Goal: Task Accomplishment & Management: Complete application form

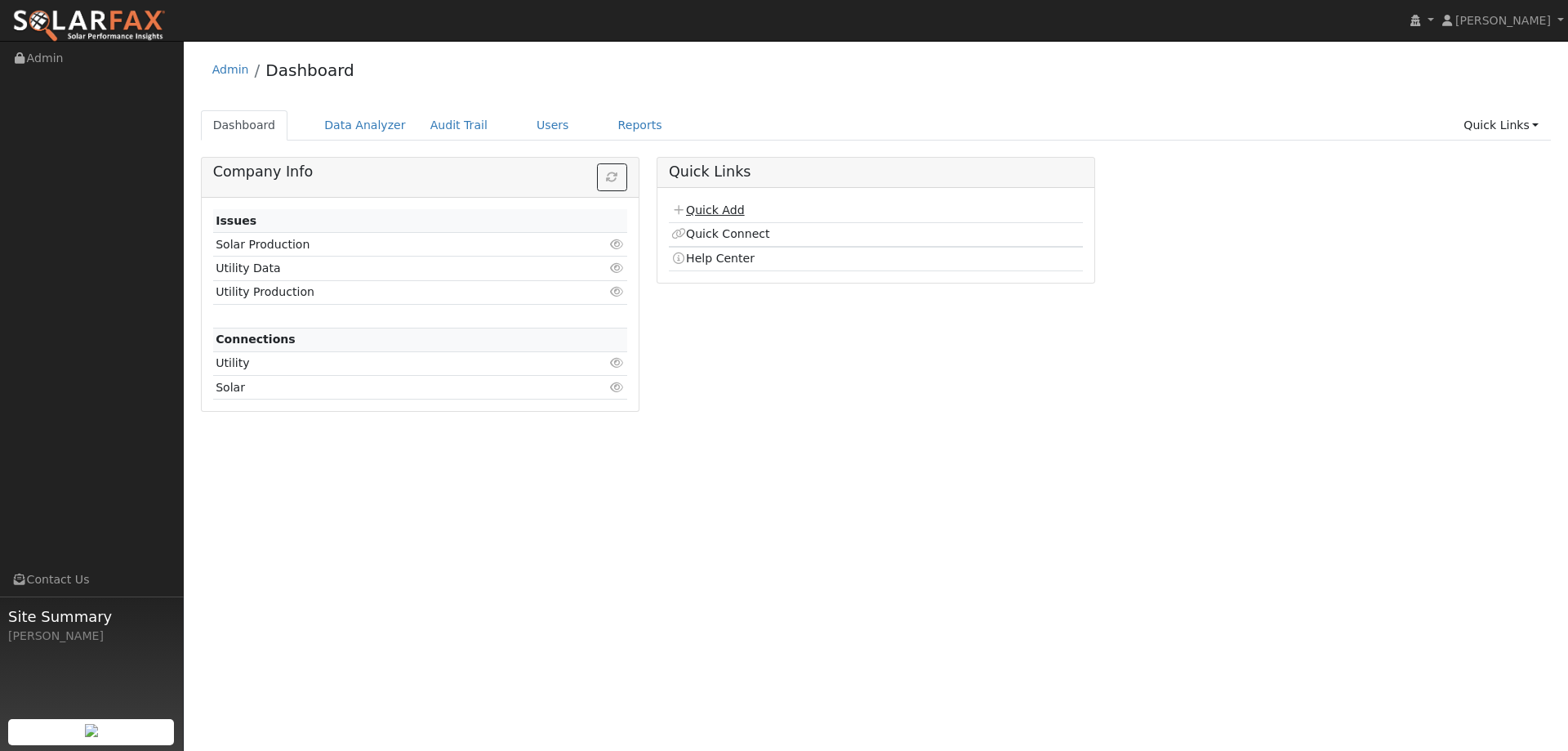
click at [736, 216] on link "Quick Add" at bounding box center [707, 209] width 73 height 13
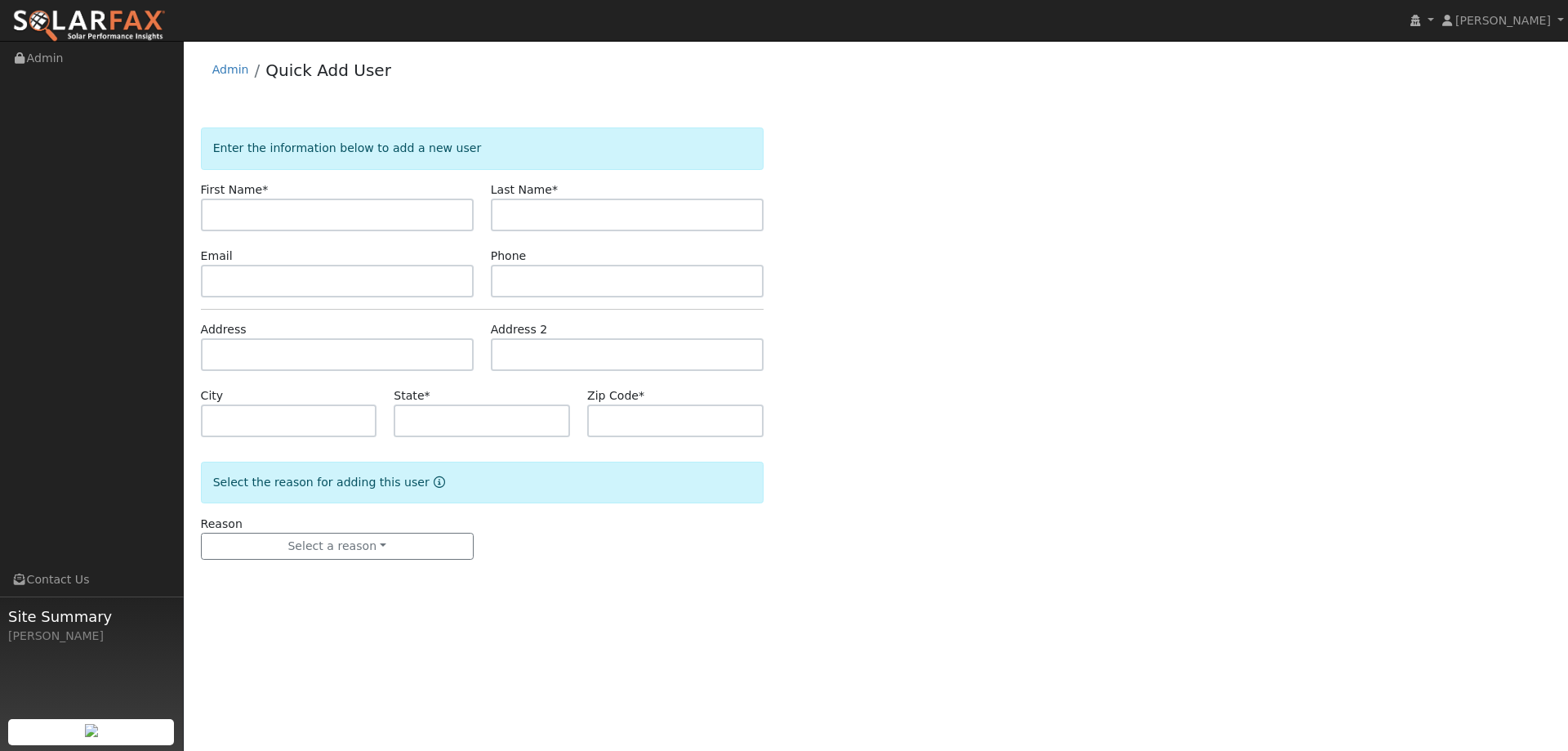
click at [430, 212] on input "text" at bounding box center [337, 215] width 273 height 33
type input "Jesus"
click at [553, 211] on input "text" at bounding box center [628, 215] width 273 height 33
type input "LOpez"
click at [555, 280] on input "text" at bounding box center [628, 281] width 273 height 33
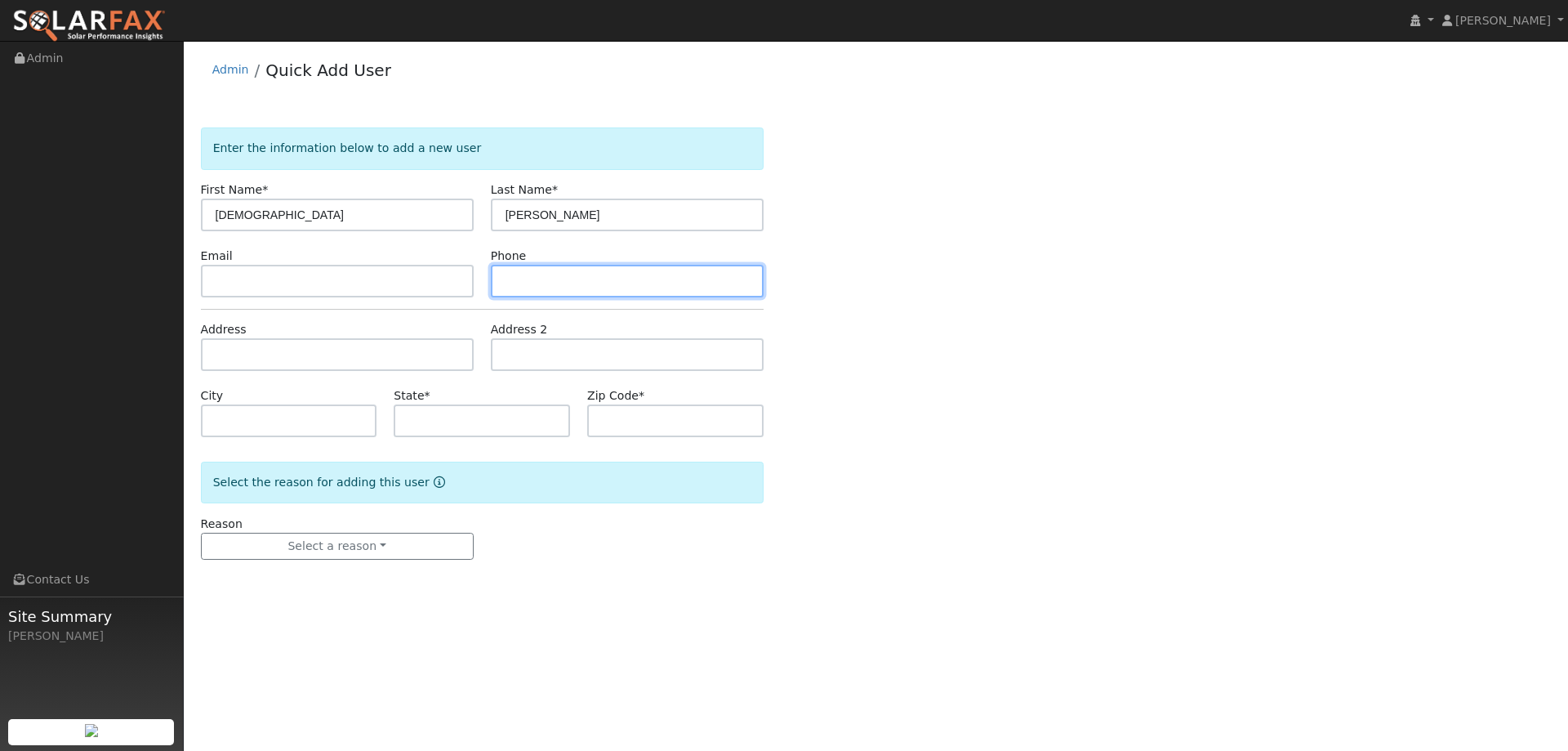
paste input "(530) 668-1874"
type input "(530) 668-1874"
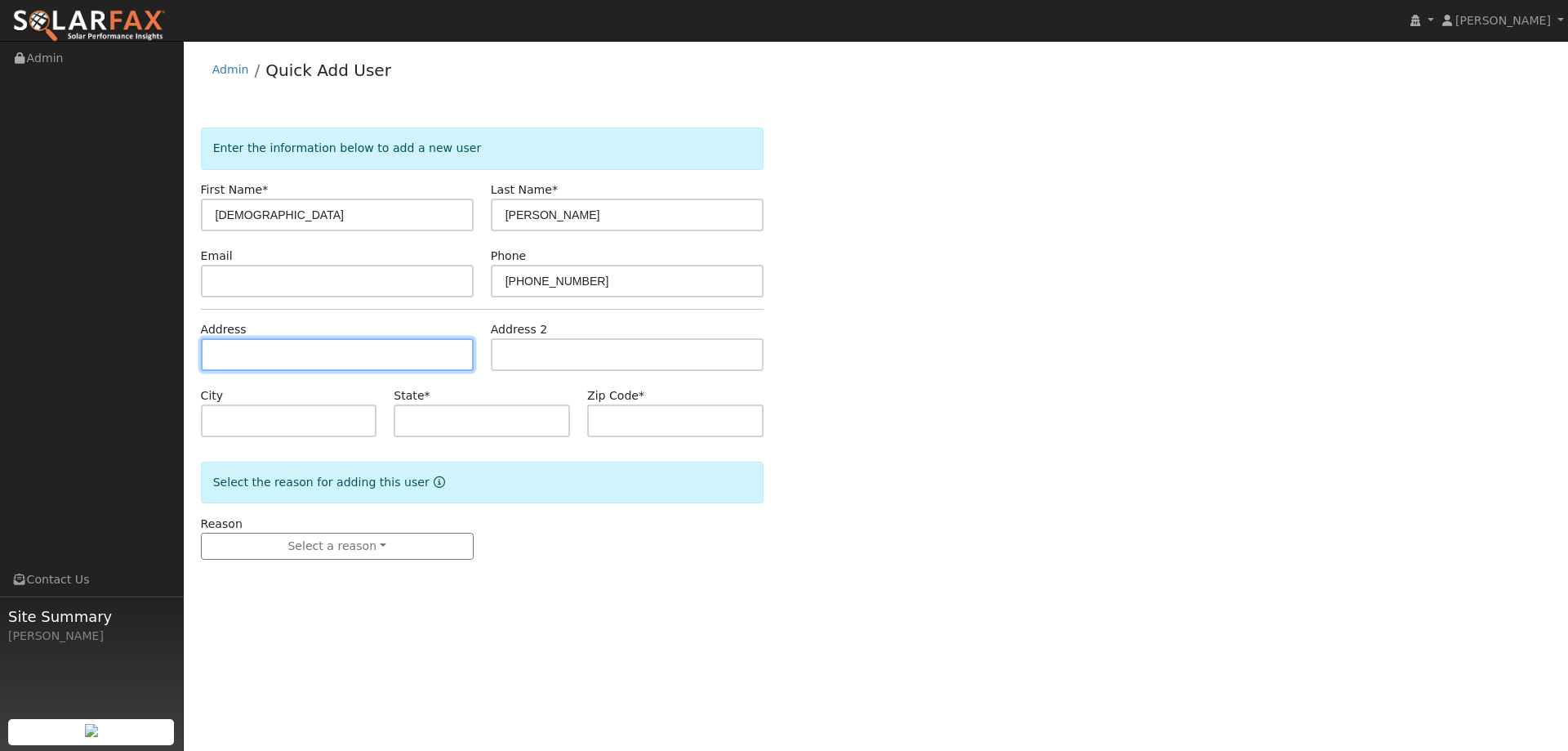
click at [374, 358] on input "text" at bounding box center [337, 355] width 273 height 33
paste input "1366 [GEOGRAPHIC_DATA]"
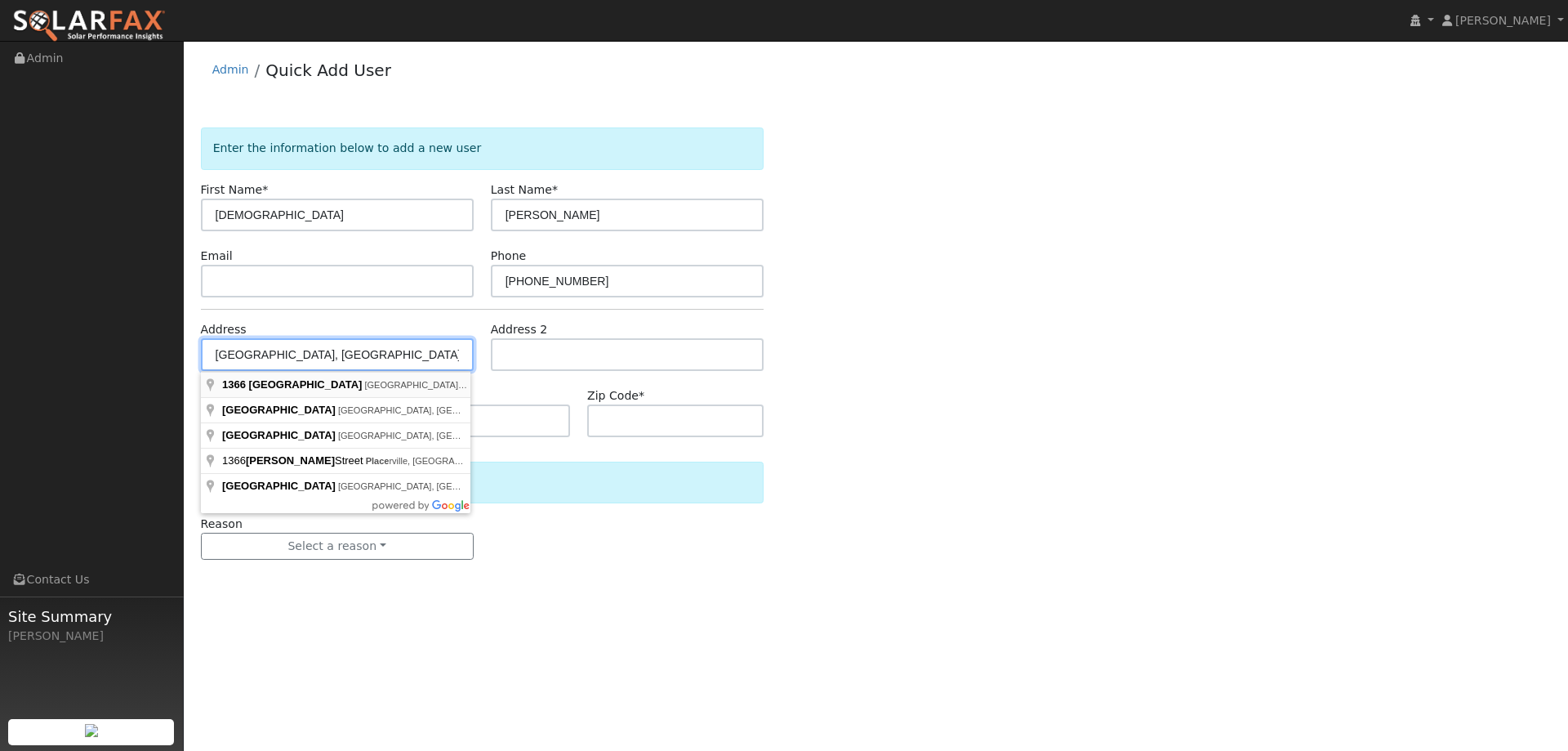
type input "1366 [GEOGRAPHIC_DATA]"
type input "Woodland"
type input "CA"
type input "95776"
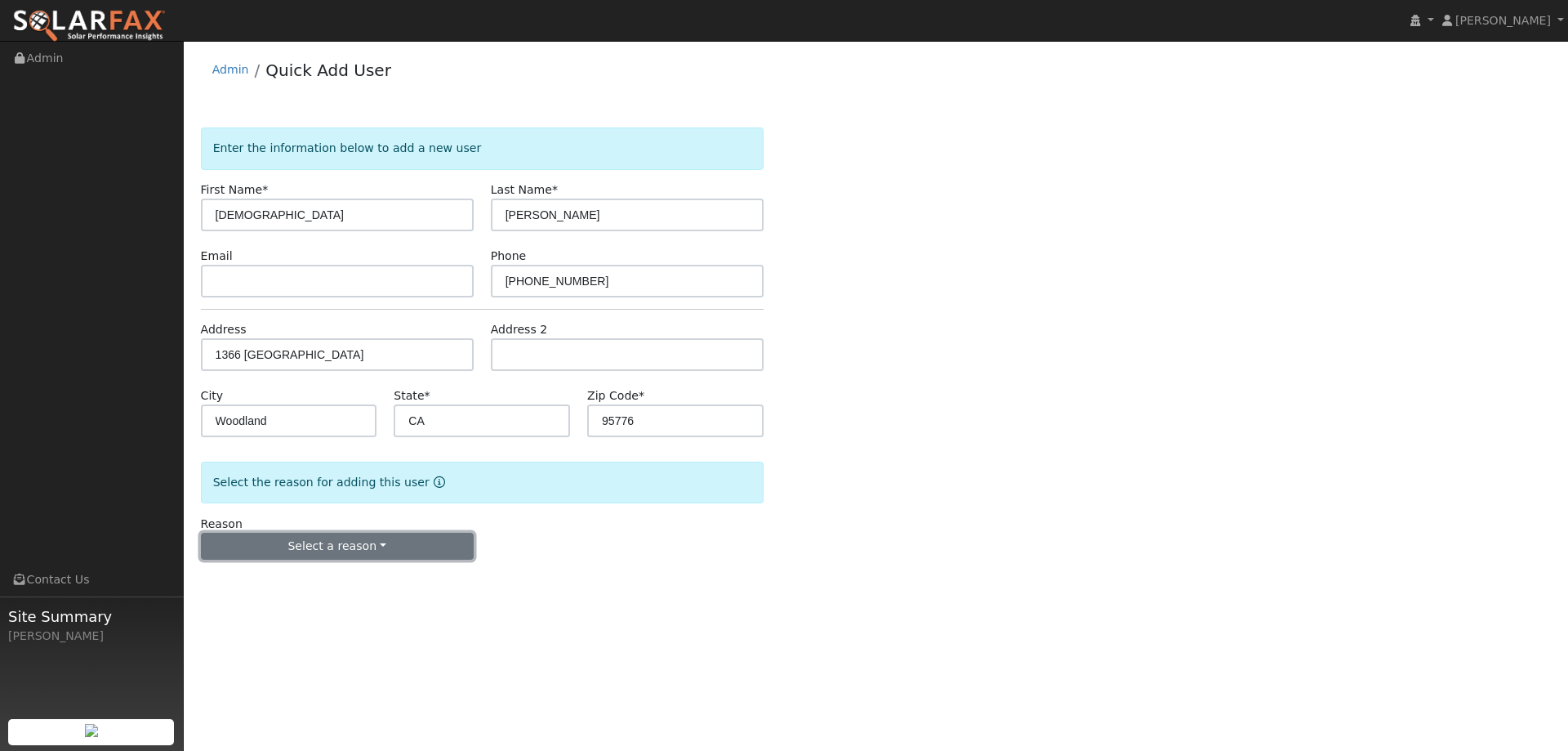
click at [391, 539] on button "Select a reason" at bounding box center [337, 547] width 273 height 28
click at [309, 569] on link "New lead" at bounding box center [292, 580] width 180 height 23
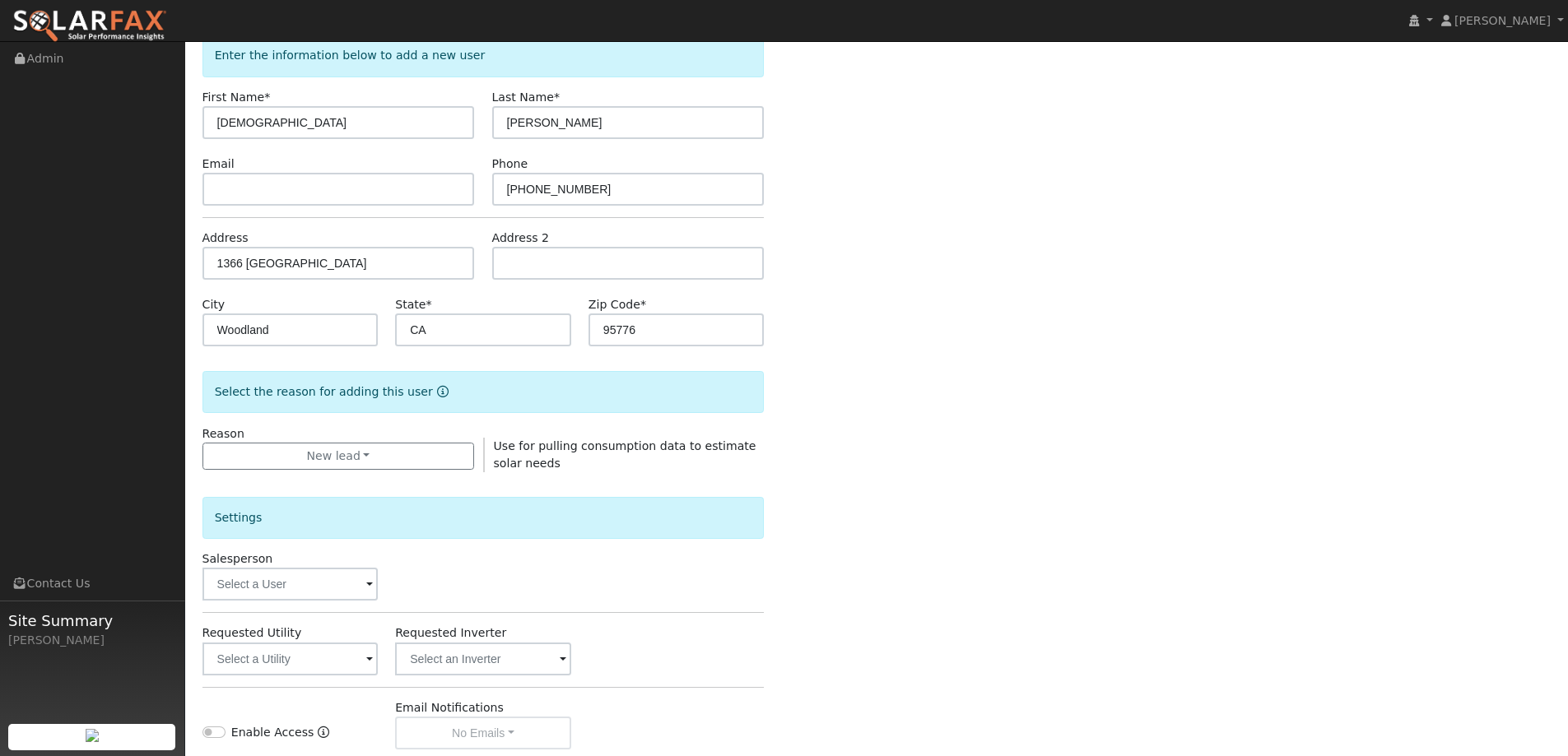
scroll to position [309, 0]
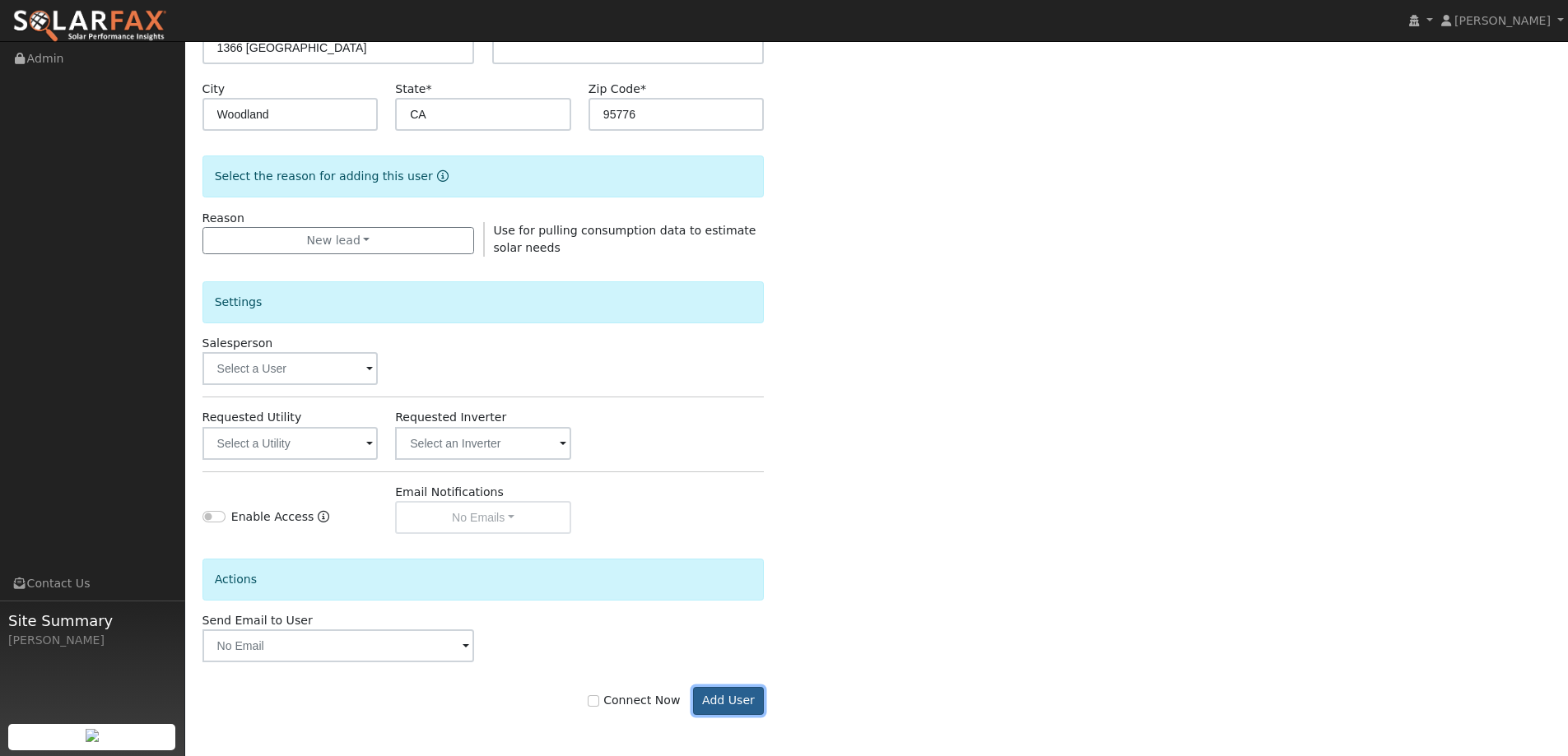
click at [719, 696] on button "Add User" at bounding box center [728, 700] width 71 height 28
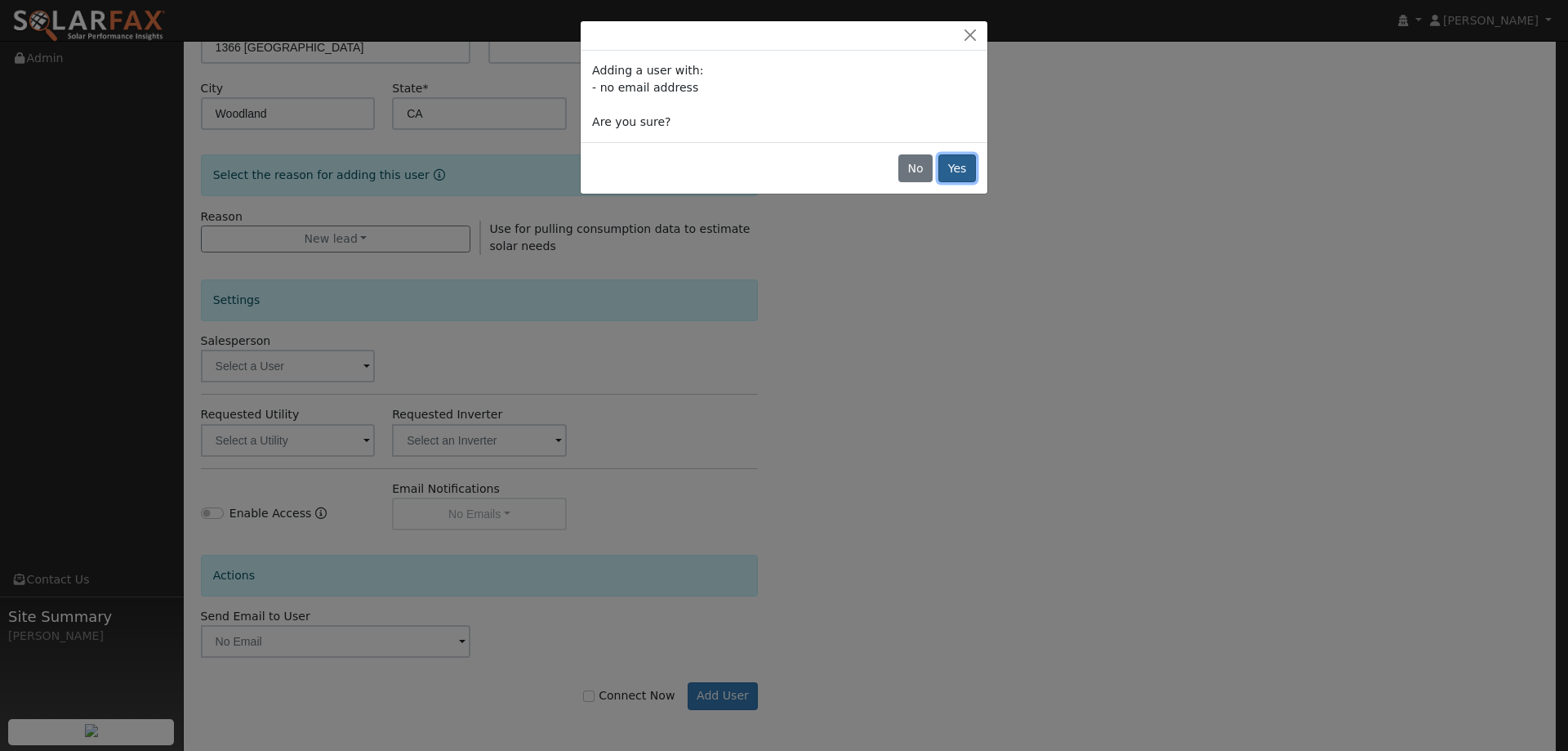
click at [956, 170] on button "Yes" at bounding box center [957, 168] width 38 height 28
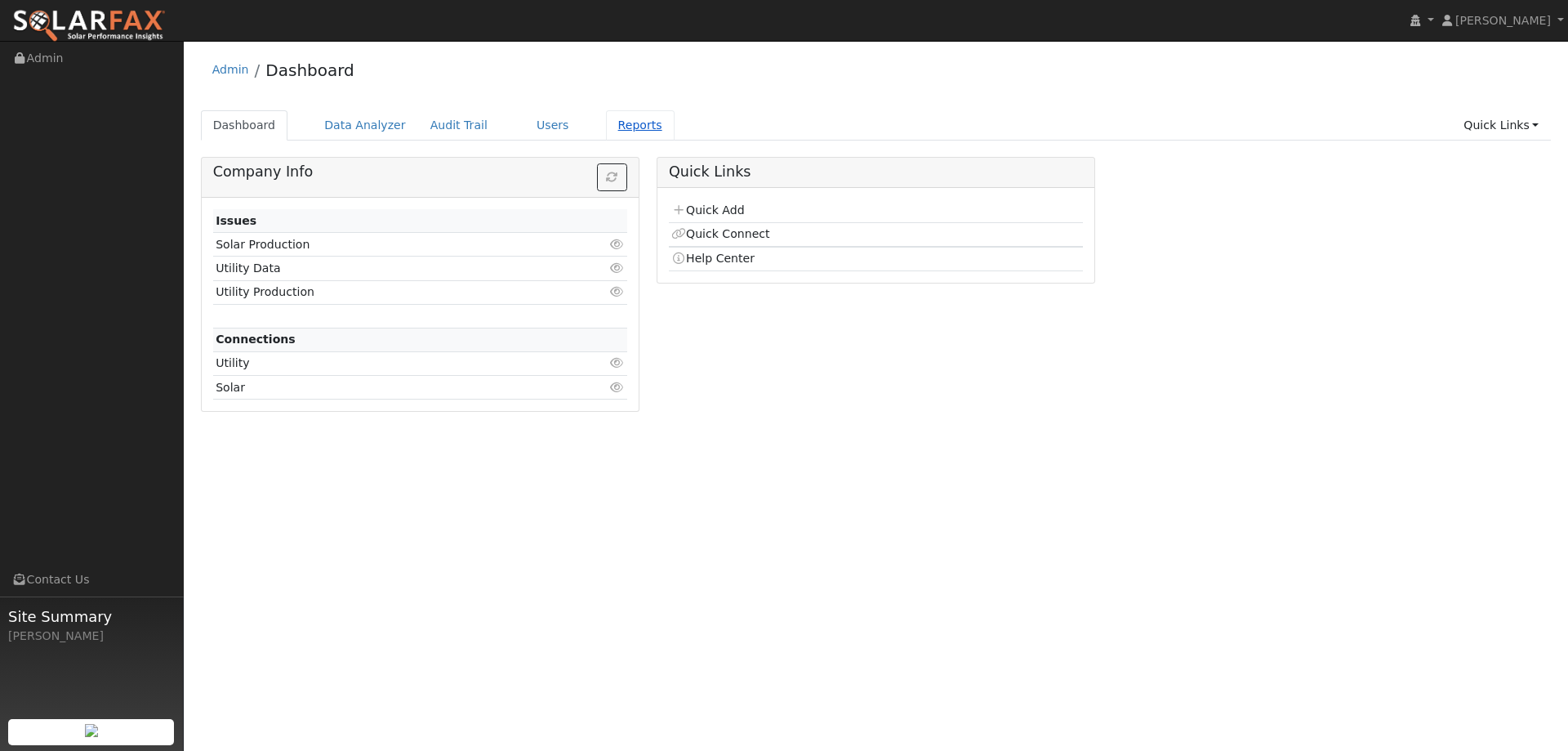
click at [606, 131] on link "Reports" at bounding box center [640, 125] width 69 height 30
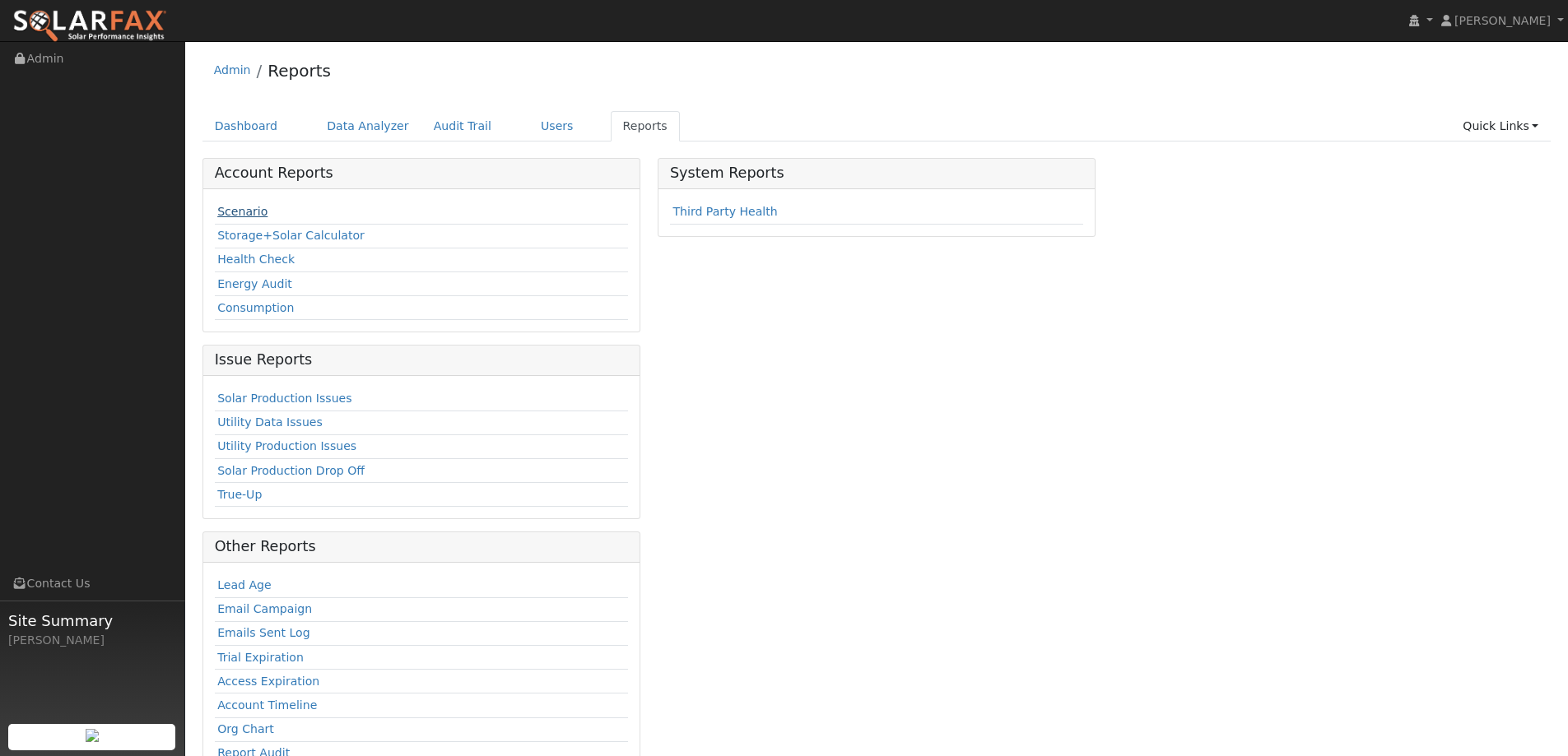
click at [239, 218] on link "Scenario" at bounding box center [242, 211] width 50 height 13
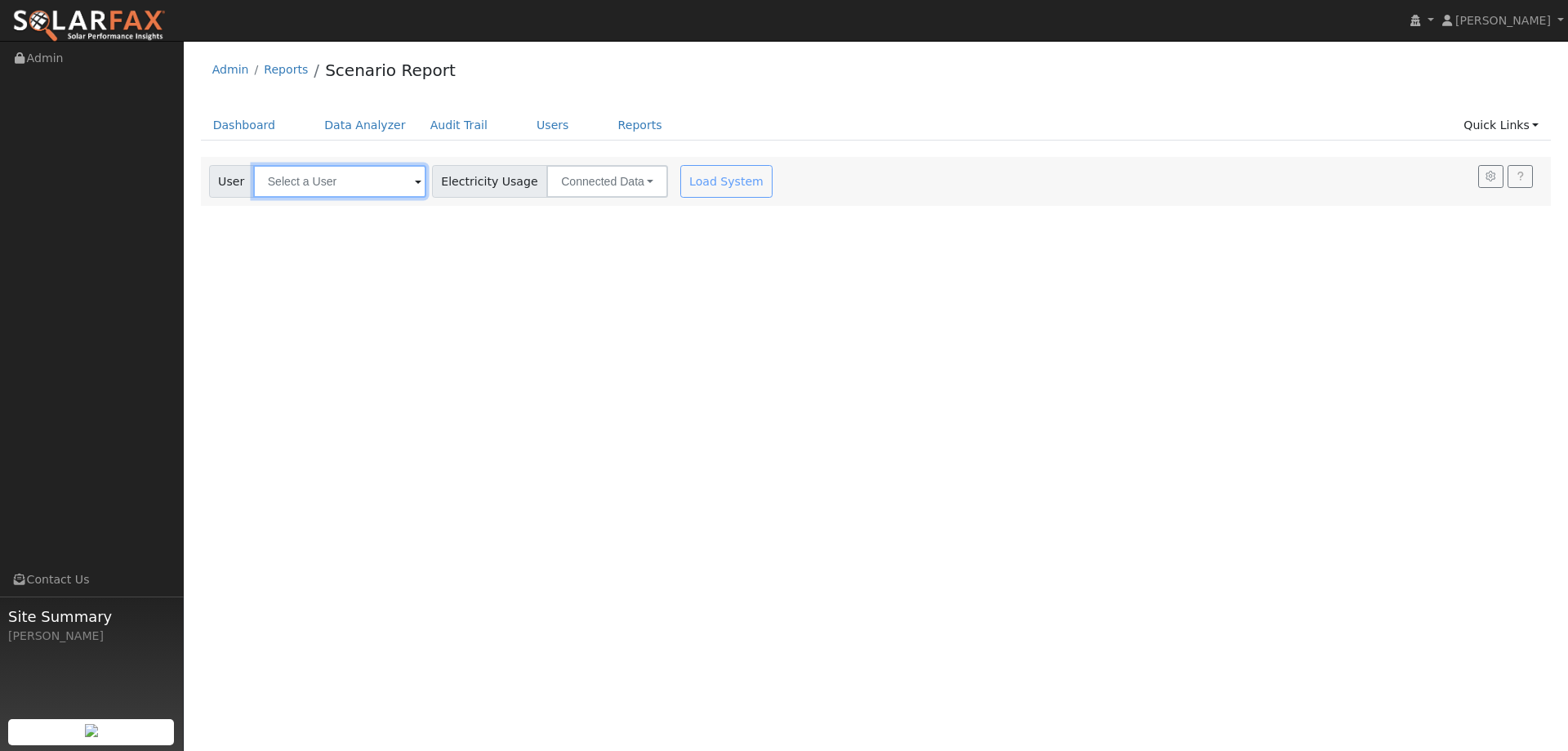
click at [373, 178] on input "text" at bounding box center [339, 181] width 173 height 33
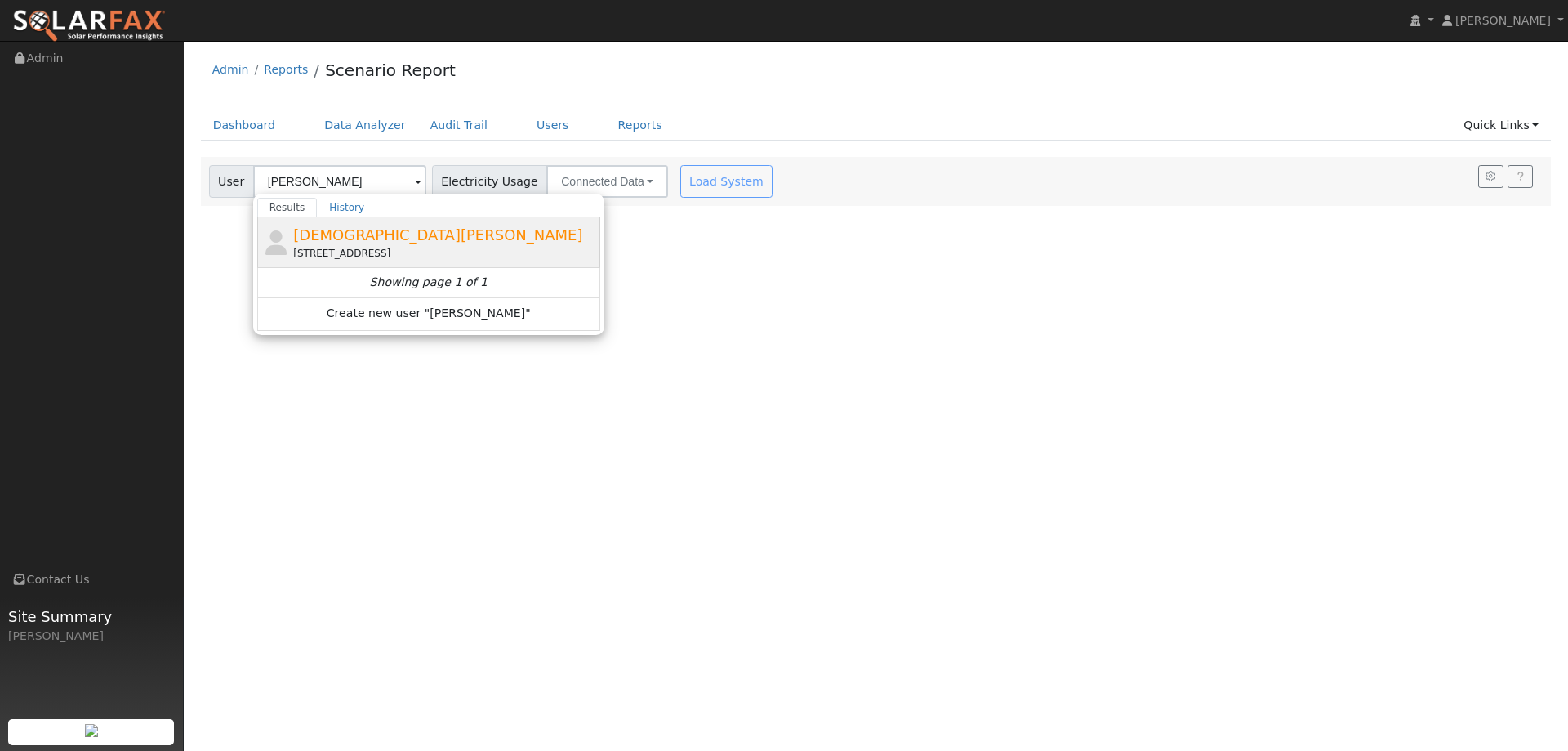
click at [358, 248] on div "[STREET_ADDRESS]" at bounding box center [445, 253] width 303 height 15
type input "[DEMOGRAPHIC_DATA][PERSON_NAME]"
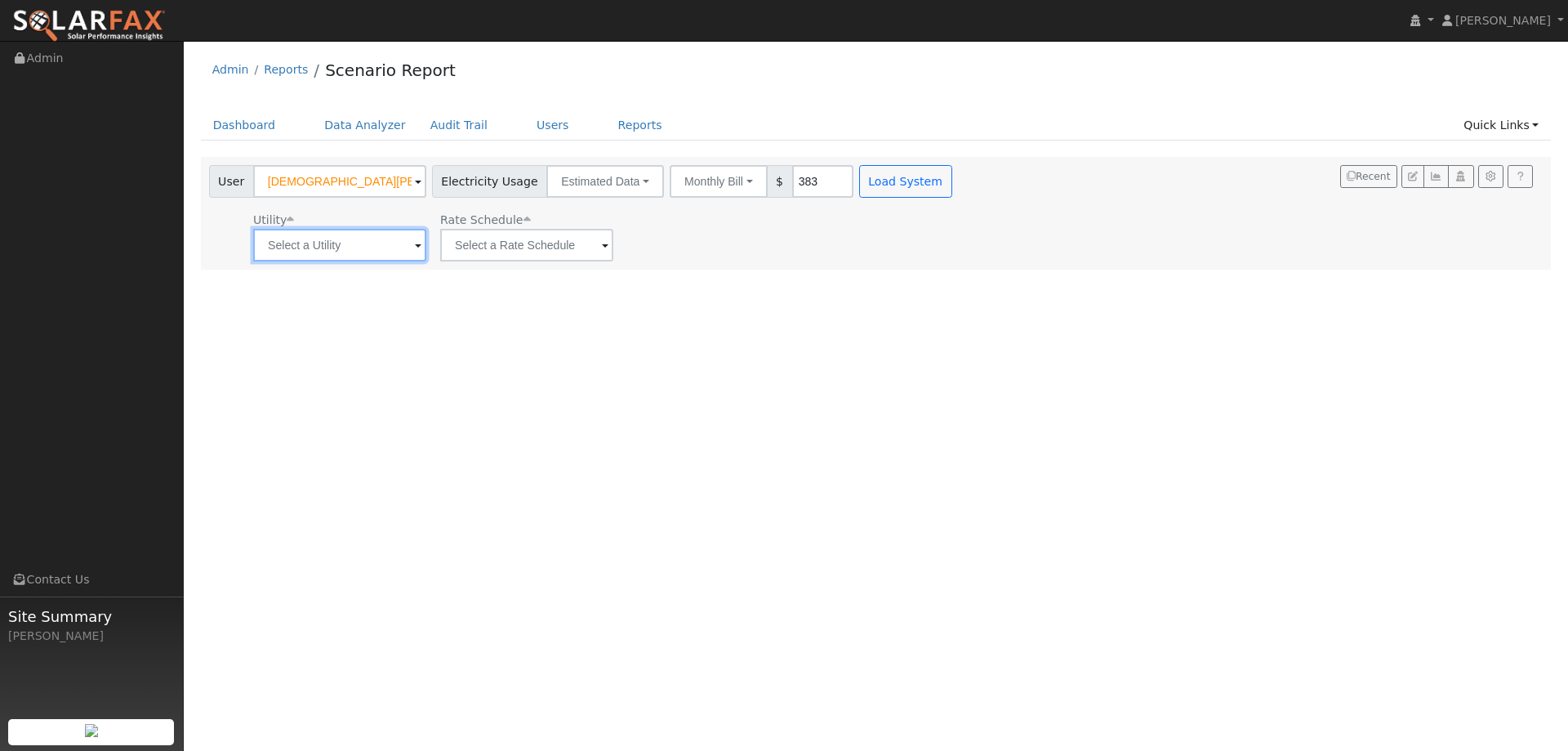
click at [358, 248] on input "text" at bounding box center [339, 245] width 173 height 33
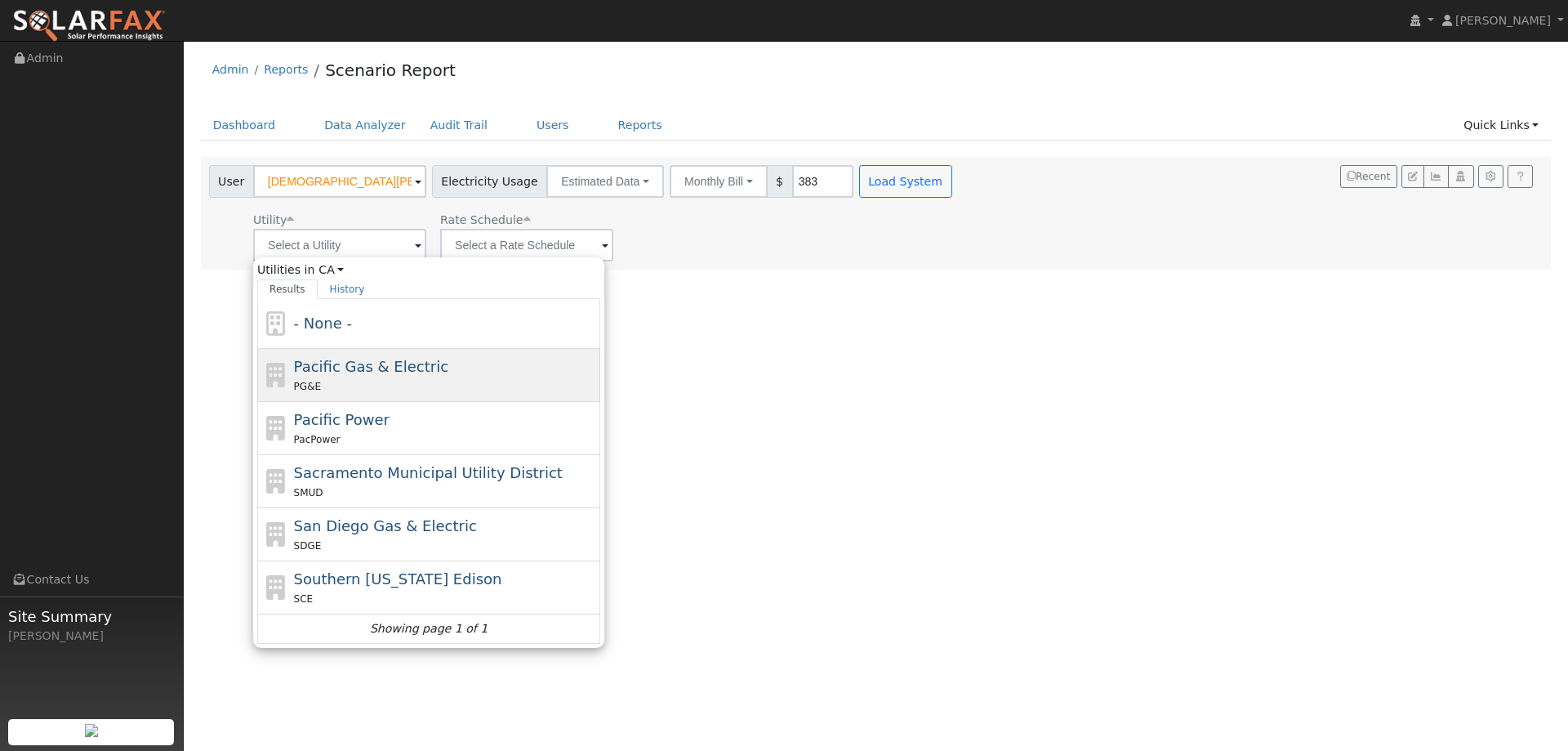
click at [363, 387] on div "PG&E" at bounding box center [446, 387] width 303 height 17
type input "Pacific Gas & Electric"
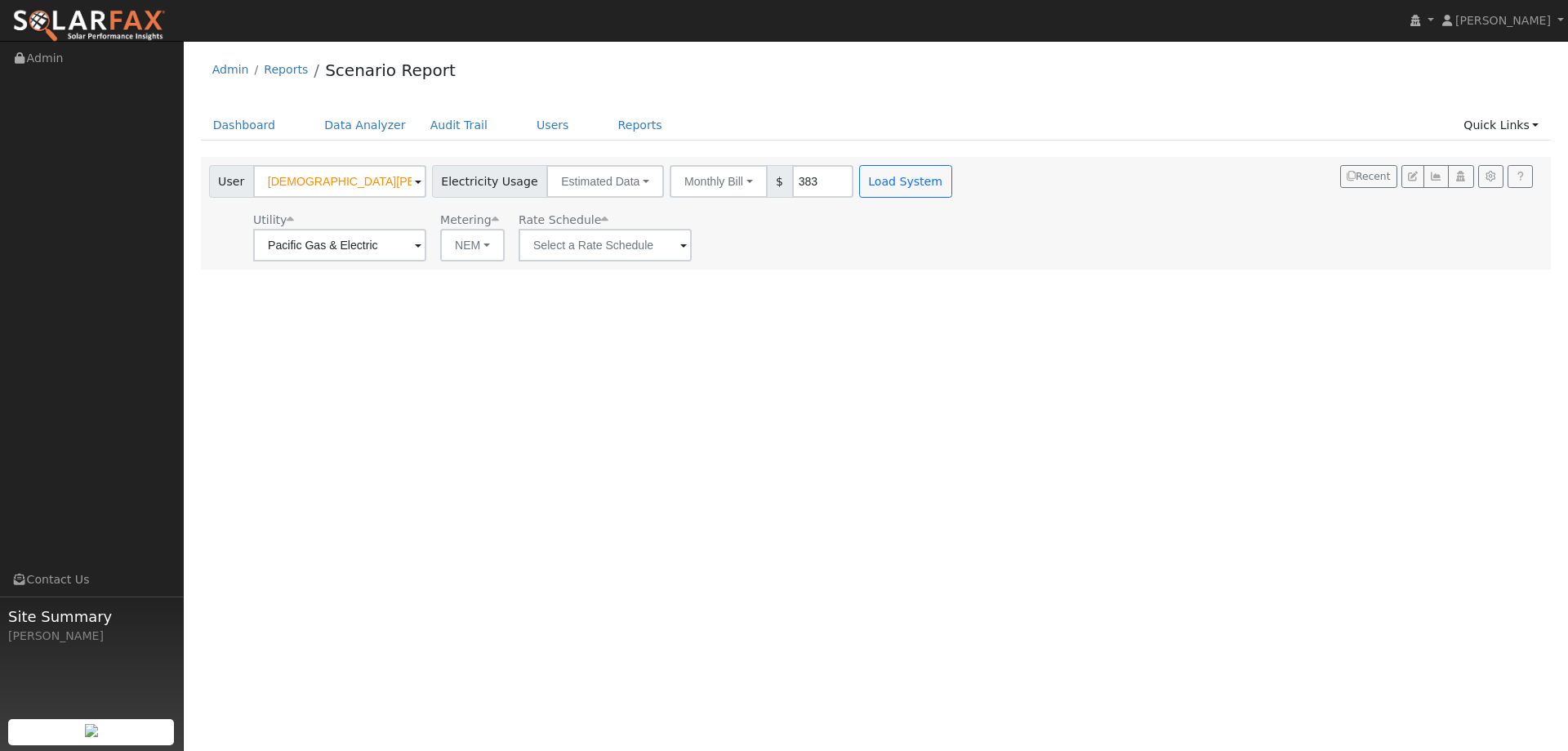
click at [676, 211] on div "Utility Pacific Gas & Electric Metering NEM NEM NBT Rate Schedule" at bounding box center [583, 234] width 753 height 55
click at [660, 243] on input "text" at bounding box center [605, 245] width 173 height 33
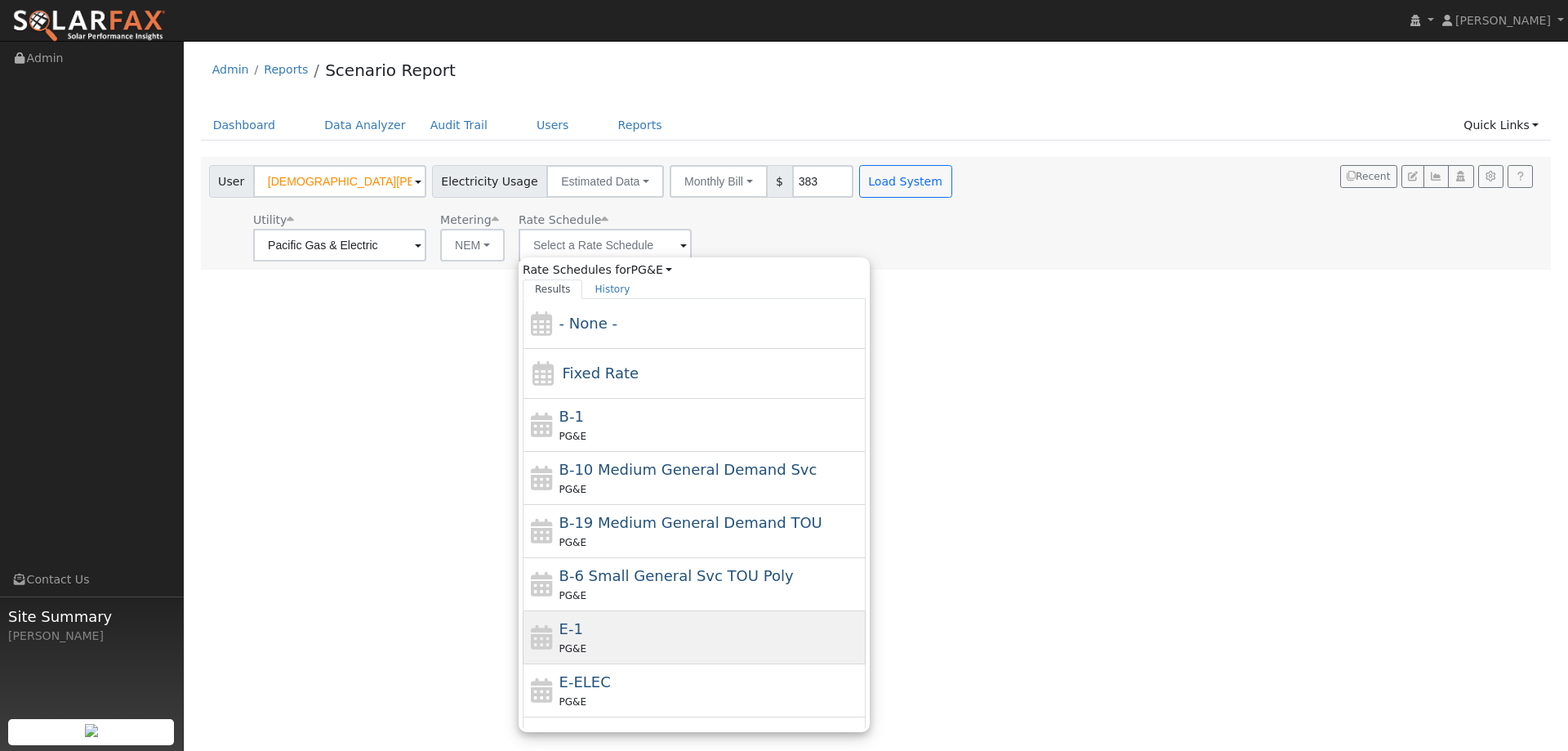
click at [647, 648] on div "PG&E" at bounding box center [711, 648] width 303 height 17
type input "E-1"
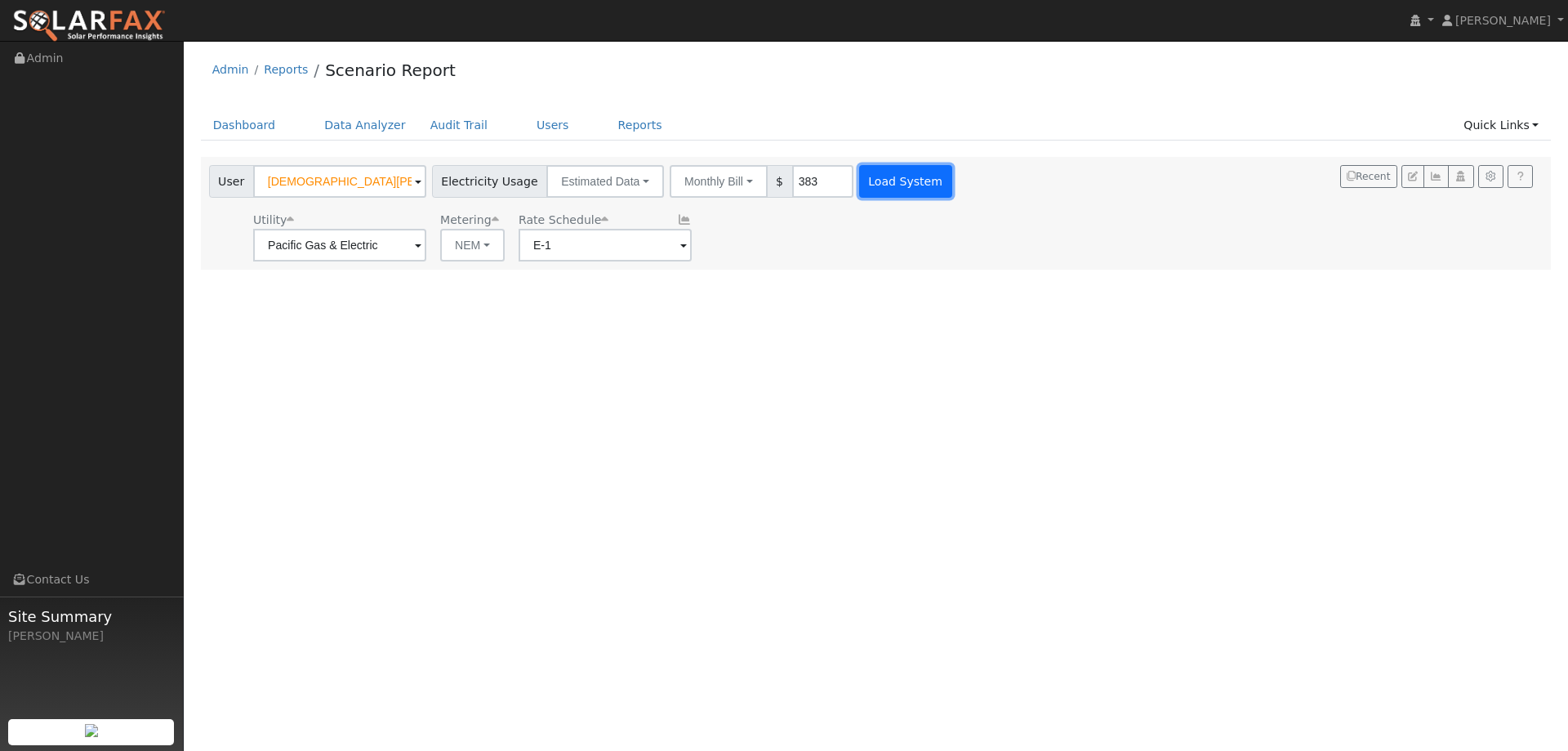
click at [897, 174] on button "Load System" at bounding box center [906, 181] width 93 height 33
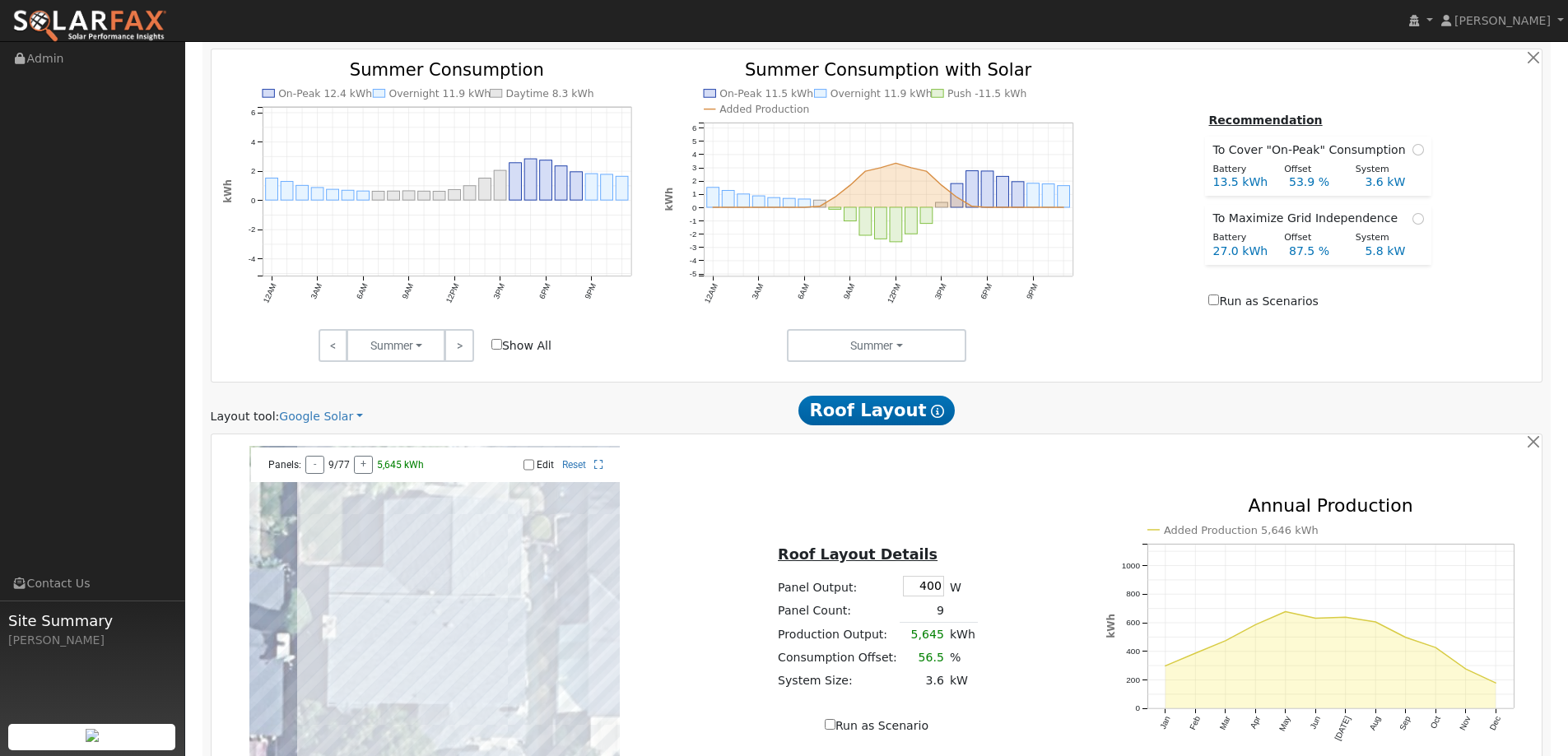
scroll to position [822, 0]
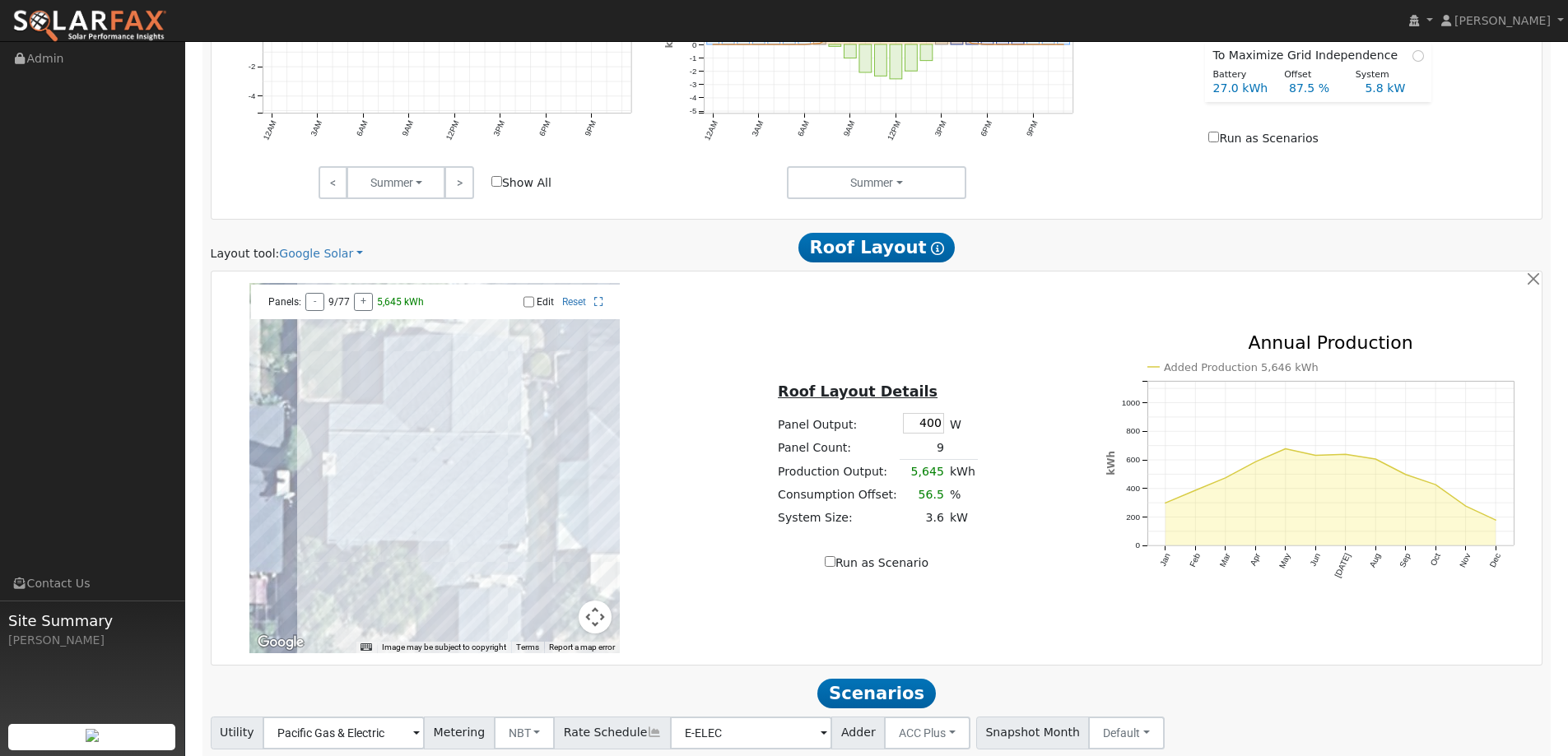
click at [328, 263] on div "Scenario Report Powered by SolarFax ® Energy Consumption Overview Show Help Thi…" at bounding box center [876, 137] width 1348 height 1442
click at [329, 255] on link "Google Solar" at bounding box center [321, 254] width 84 height 18
click at [335, 332] on link "Aurora" at bounding box center [332, 330] width 114 height 23
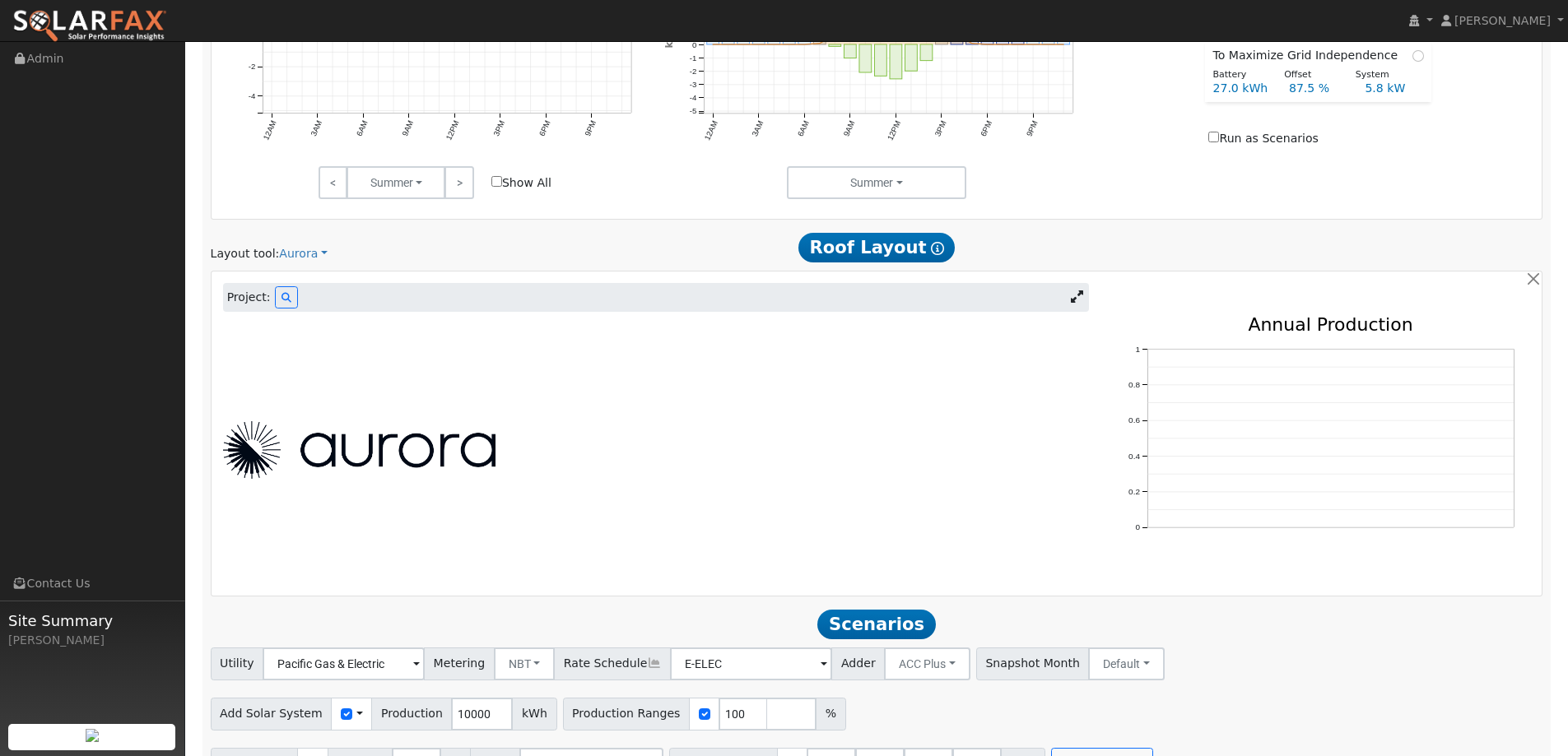
scroll to position [615, 0]
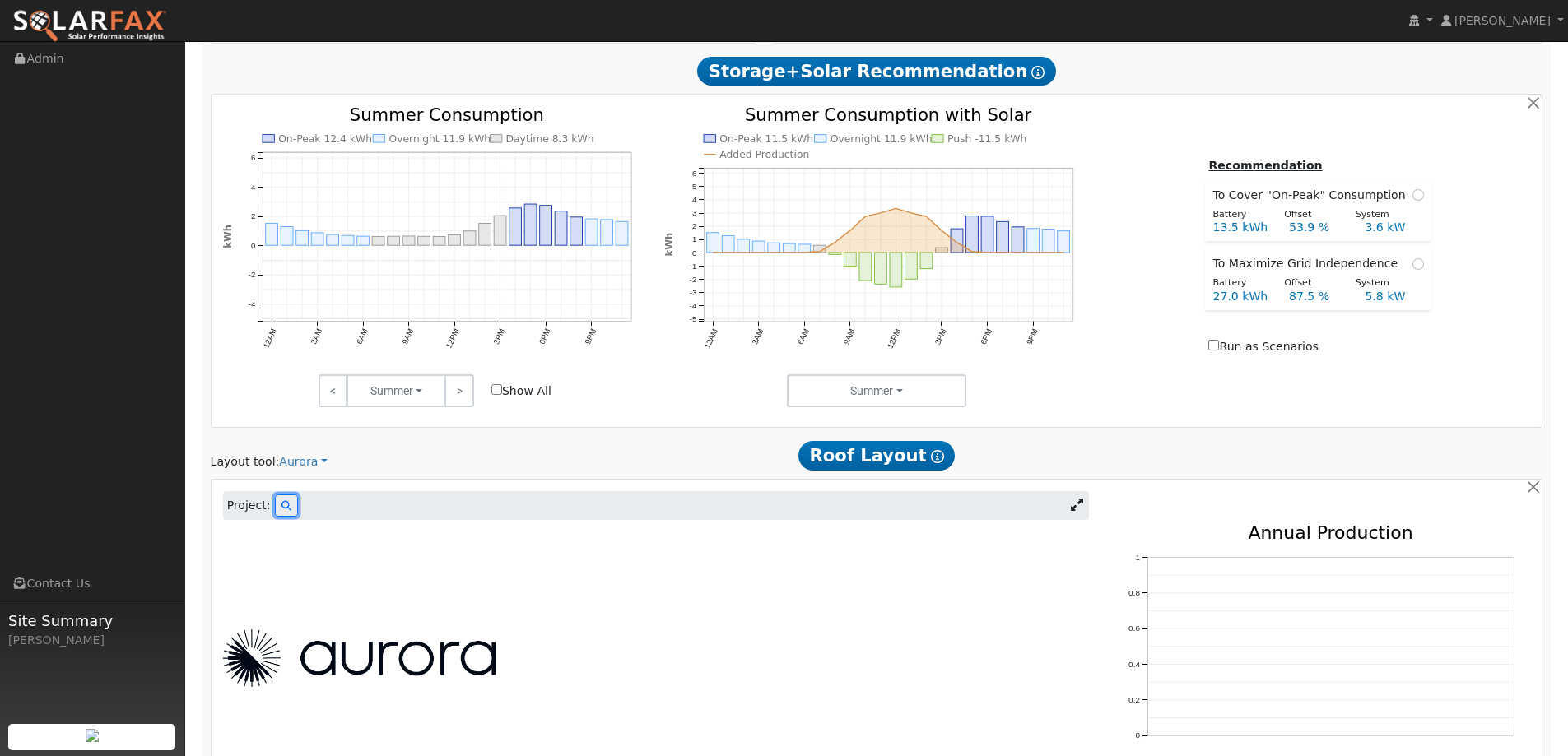
click at [284, 500] on button at bounding box center [287, 505] width 23 height 22
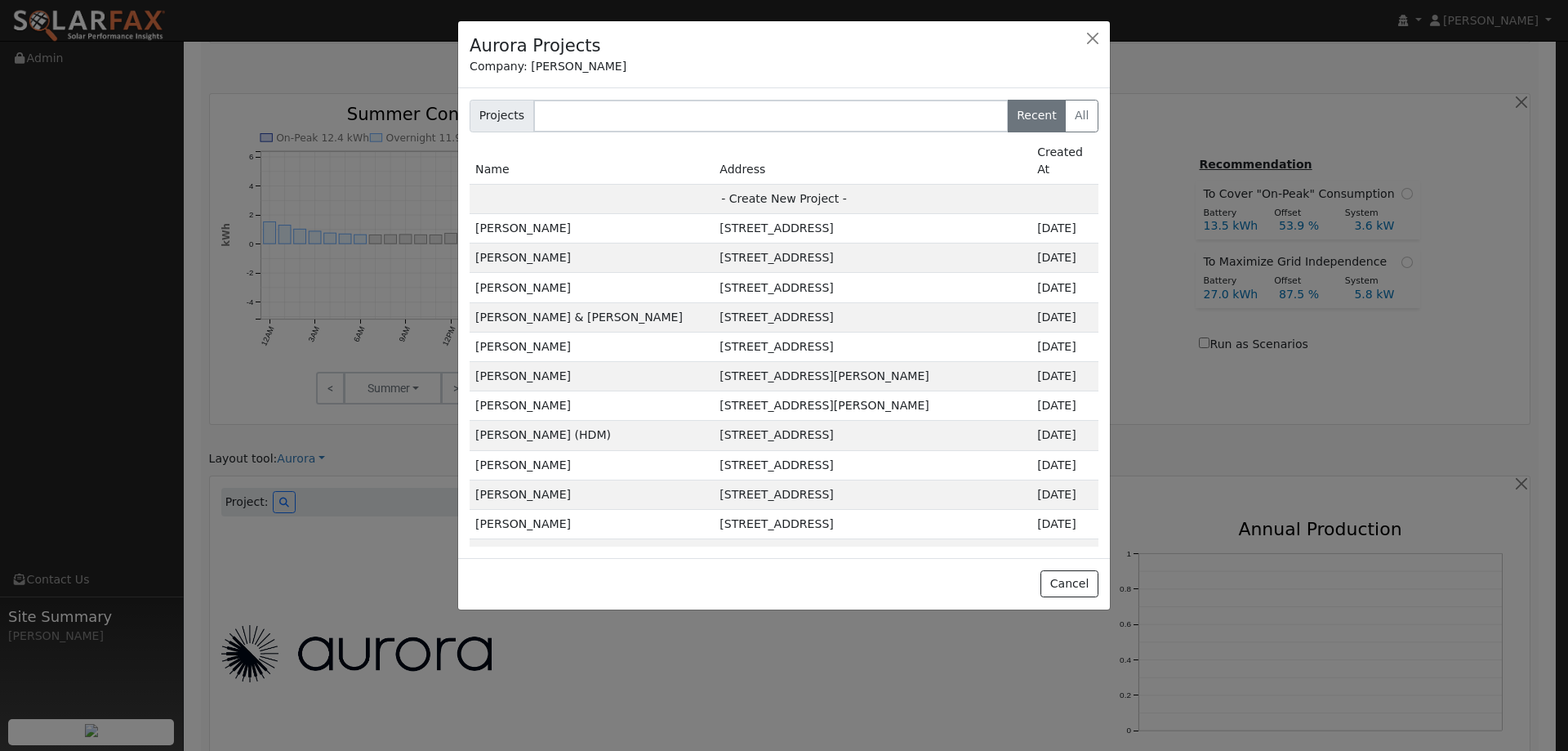
click at [662, 184] on td "- Create New Project -" at bounding box center [784, 199] width 629 height 29
type input "[DEMOGRAPHIC_DATA][PERSON_NAME]"
type input "1366 [GEOGRAPHIC_DATA]"
type input "Woodland"
type input "CA"
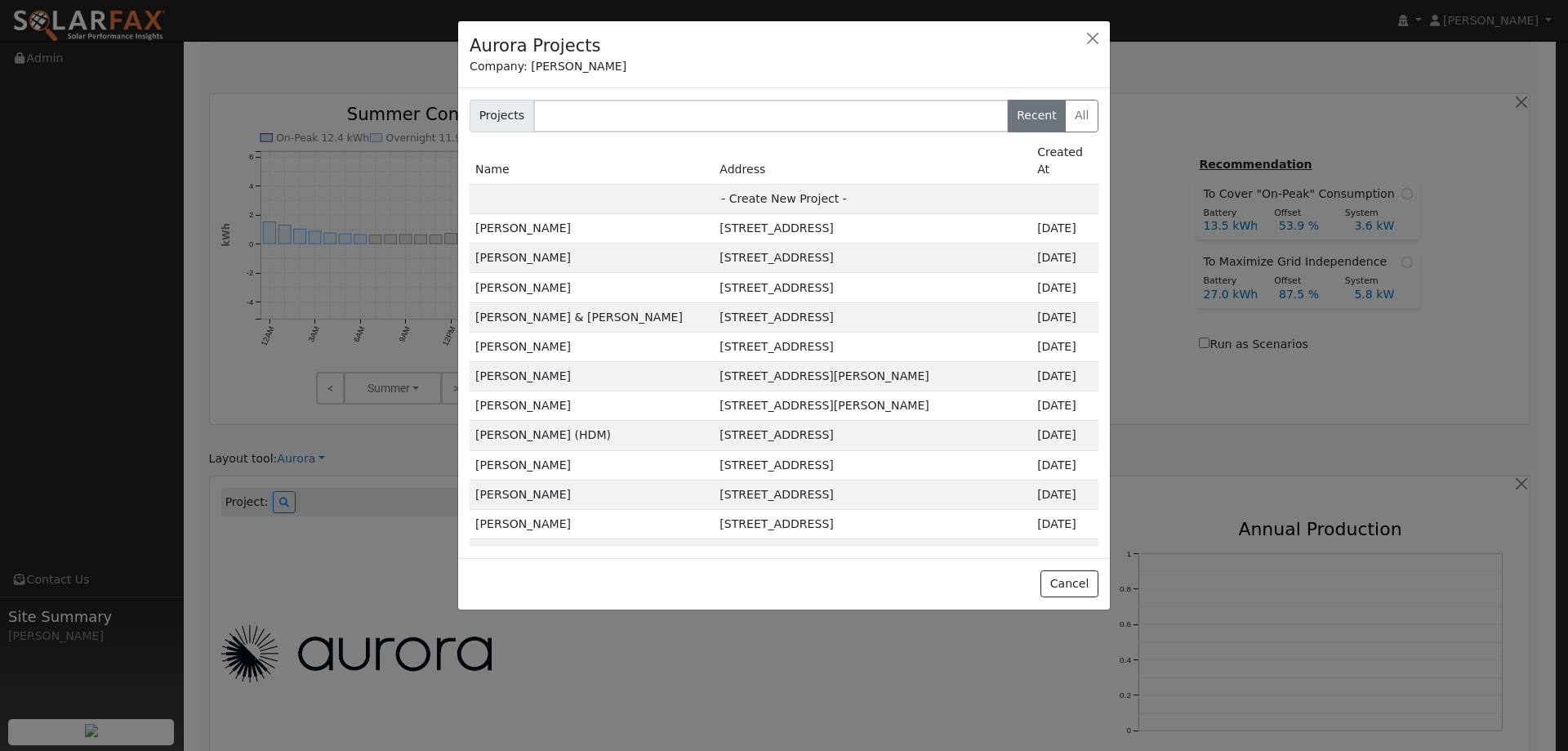
type input "95776"
type input "Design"
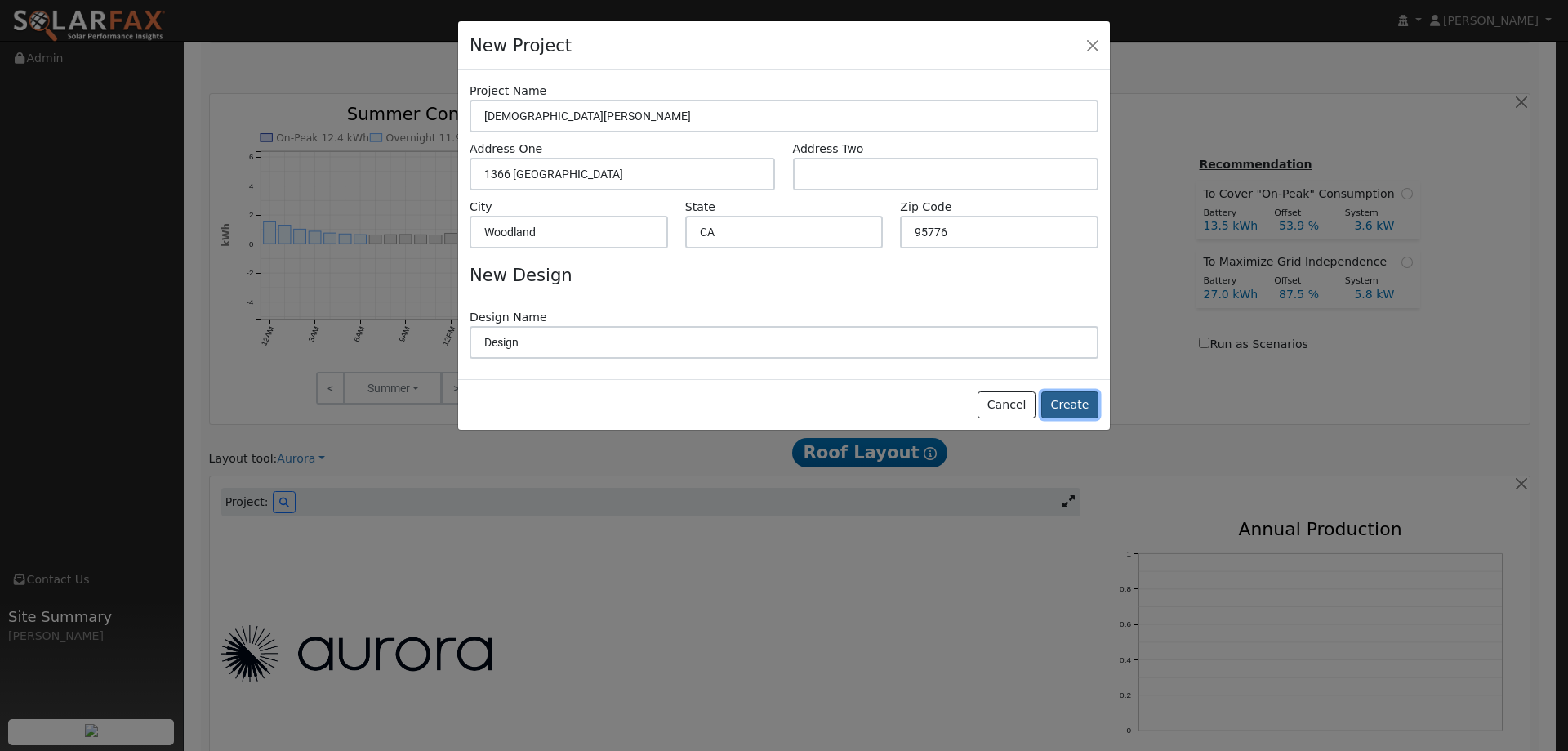
click at [1087, 401] on button "Create" at bounding box center [1069, 405] width 57 height 28
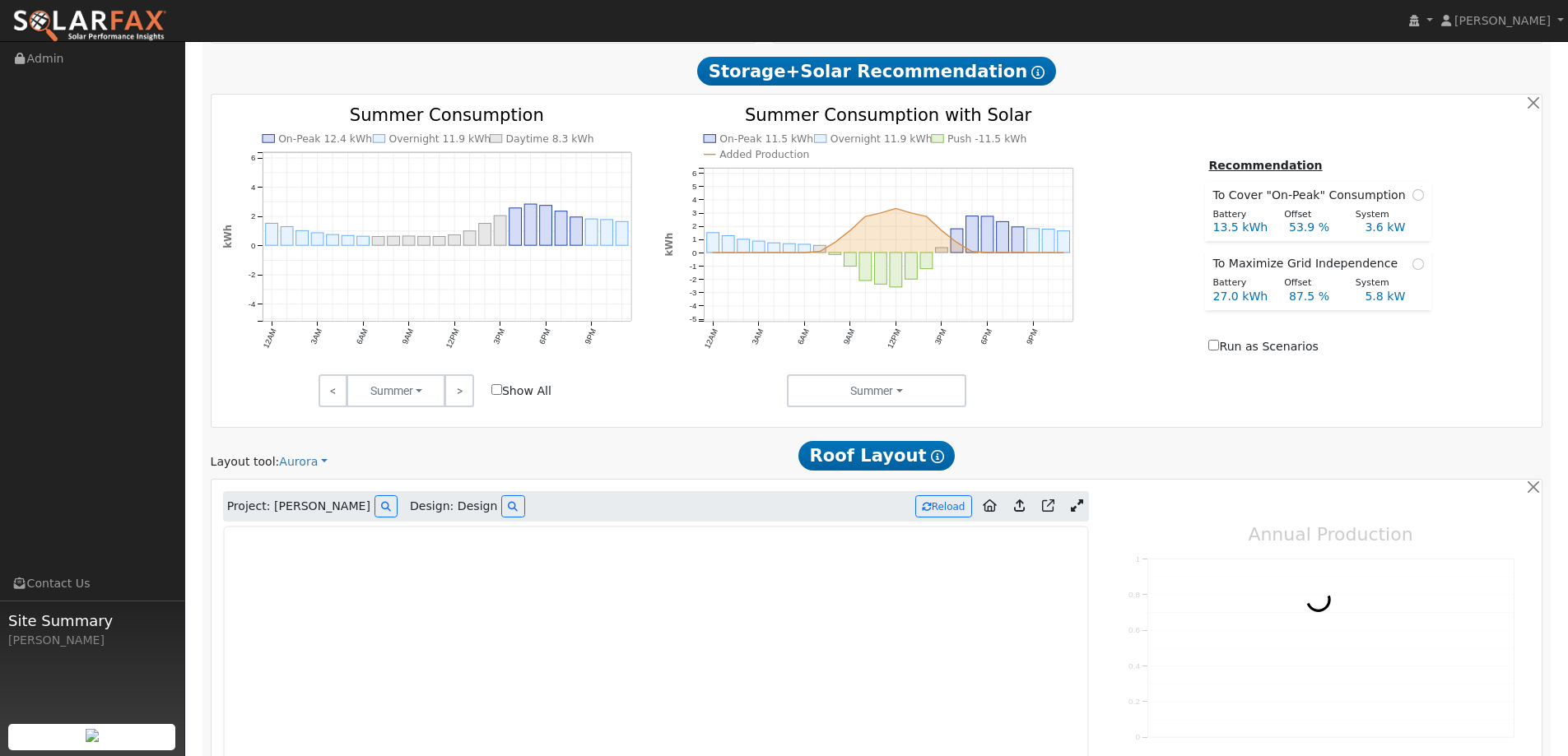
type input "0"
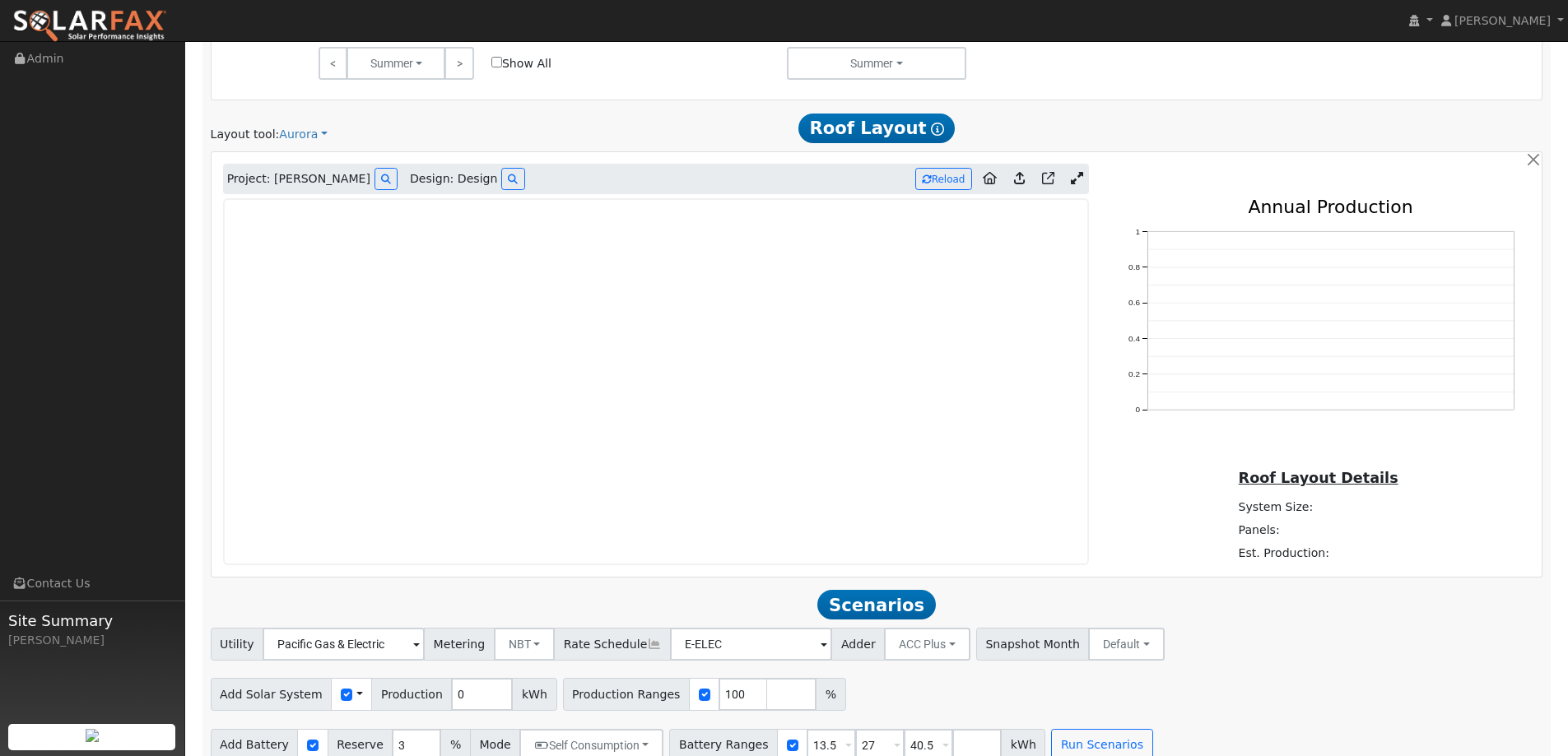
scroll to position [965, 0]
